Goal: Communication & Community: Answer question/provide support

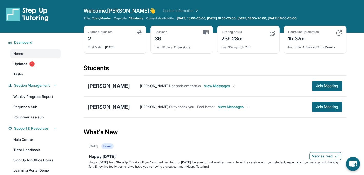
click at [212, 86] on span "View Messages" at bounding box center [220, 86] width 32 height 5
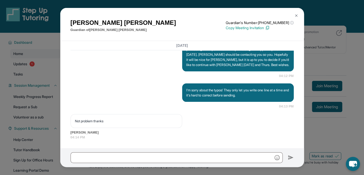
scroll to position [5233, 0]
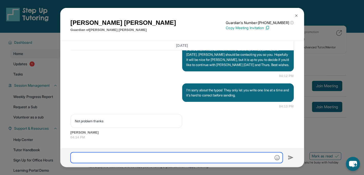
click at [83, 143] on input "text" at bounding box center [176, 157] width 212 height 11
type input "*"
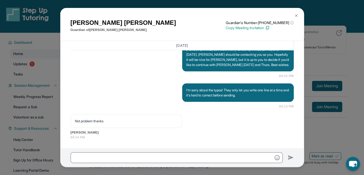
click at [266, 17] on img at bounding box center [296, 16] width 4 height 4
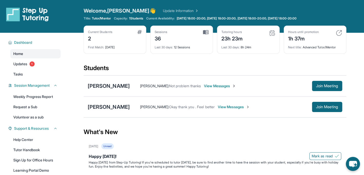
click at [17, 55] on span "Home" at bounding box center [18, 53] width 10 height 5
click at [229, 106] on span "View Messages" at bounding box center [234, 107] width 32 height 5
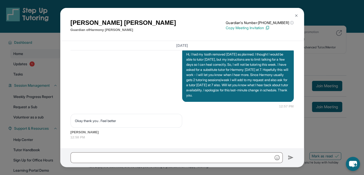
scroll to position [3563, 0]
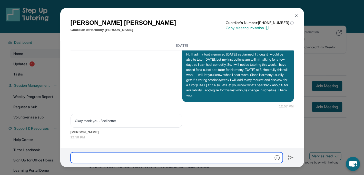
click at [94, 143] on input "text" at bounding box center [176, 157] width 212 height 11
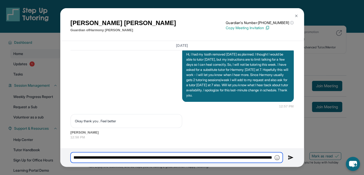
scroll to position [0, 647]
type input "**********"
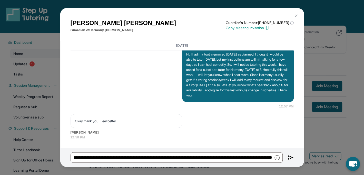
scroll to position [0, 0]
click at [266, 143] on img at bounding box center [290, 158] width 6 height 6
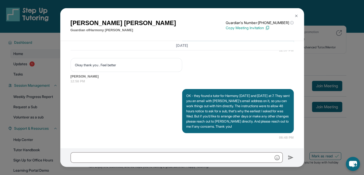
scroll to position [3624, 0]
click at [266, 16] on img at bounding box center [296, 16] width 4 height 4
